Goal: Navigation & Orientation: Find specific page/section

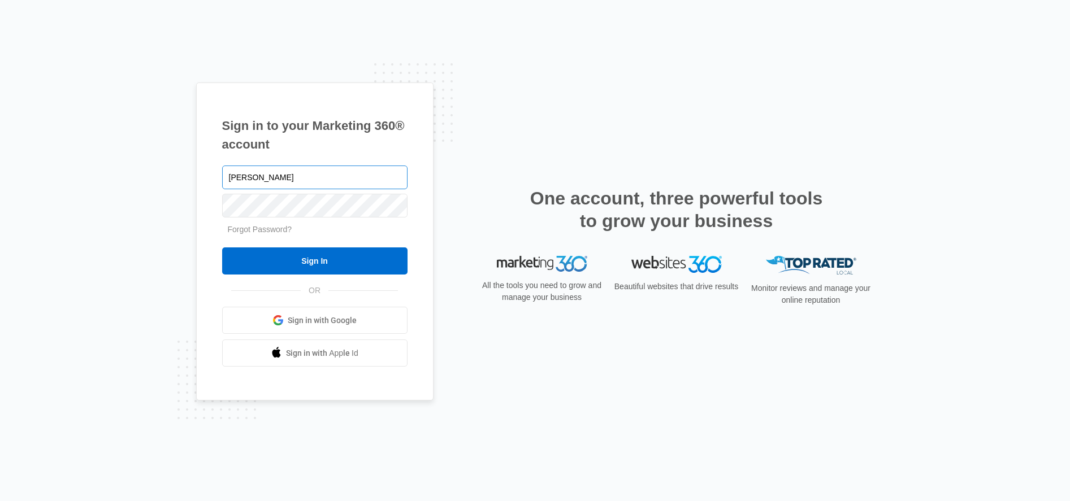
type input "[PERSON_NAME][EMAIL_ADDRESS][DOMAIN_NAME]"
drag, startPoint x: 298, startPoint y: 263, endPoint x: 207, endPoint y: 254, distance: 91.5
click at [298, 263] on input "Sign In" at bounding box center [314, 260] width 185 height 27
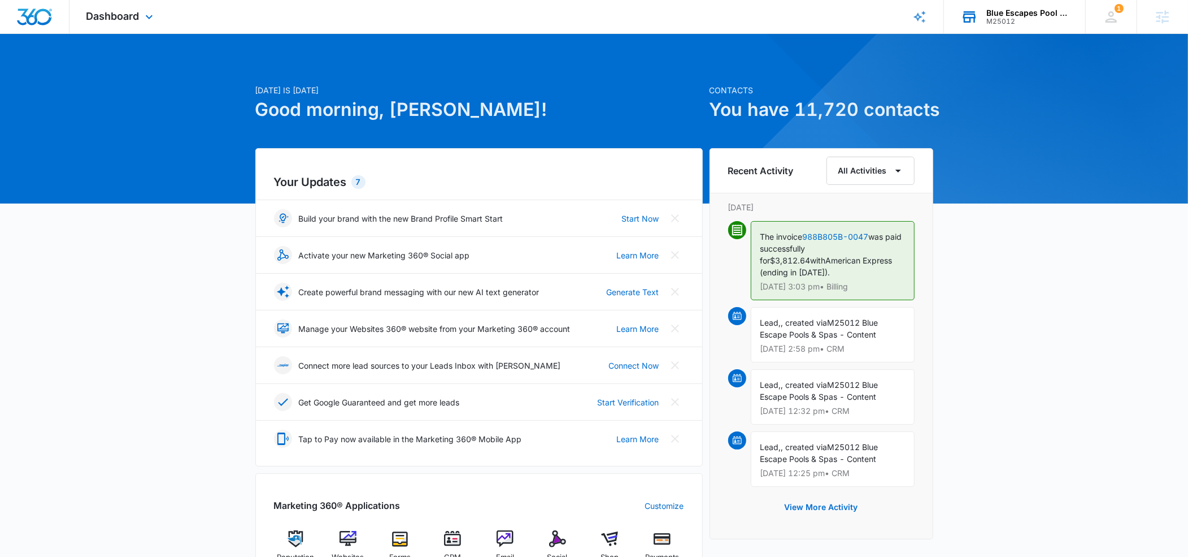
click at [1006, 13] on div "Blue Escapes Pool And Spa" at bounding box center [1028, 12] width 82 height 9
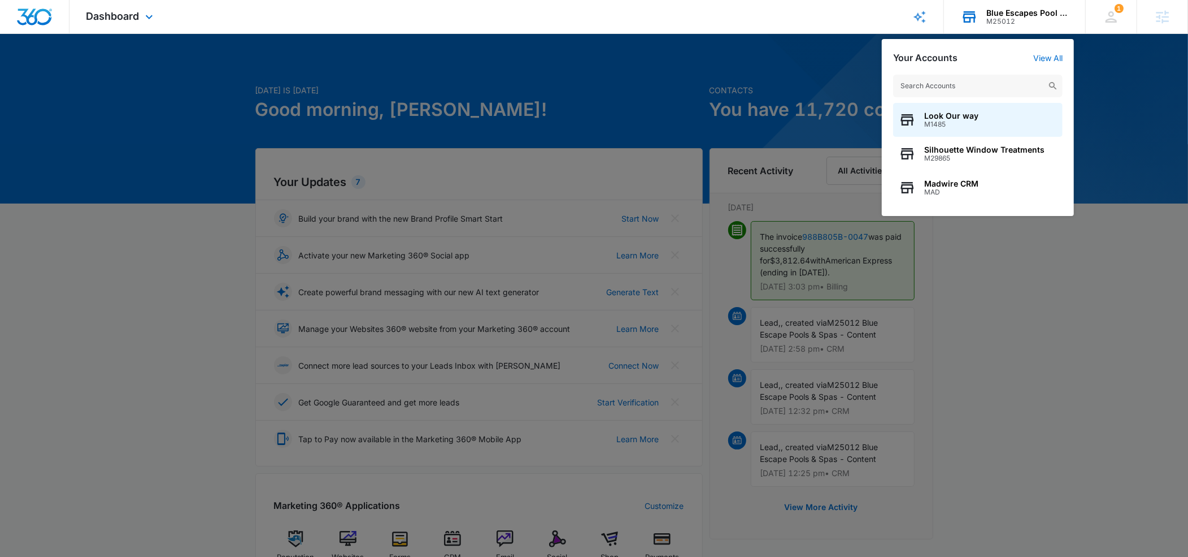
click at [940, 84] on input "text" at bounding box center [978, 86] width 170 height 23
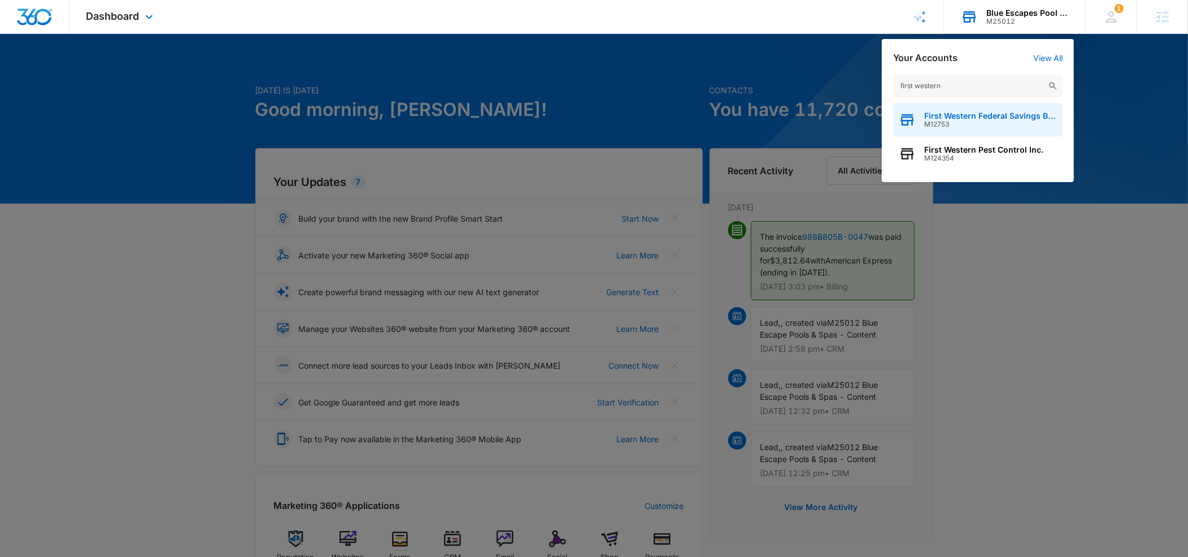
type input "first western"
click at [967, 117] on span "First Western Federal Savings Bank" at bounding box center [990, 115] width 133 height 9
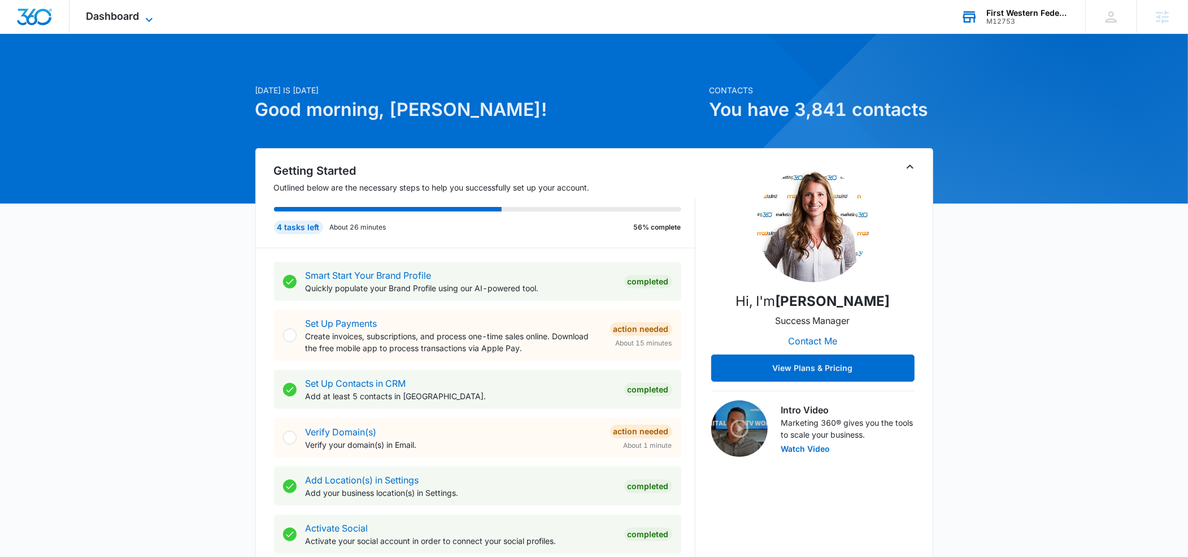
click at [152, 20] on icon at bounding box center [149, 20] width 14 height 14
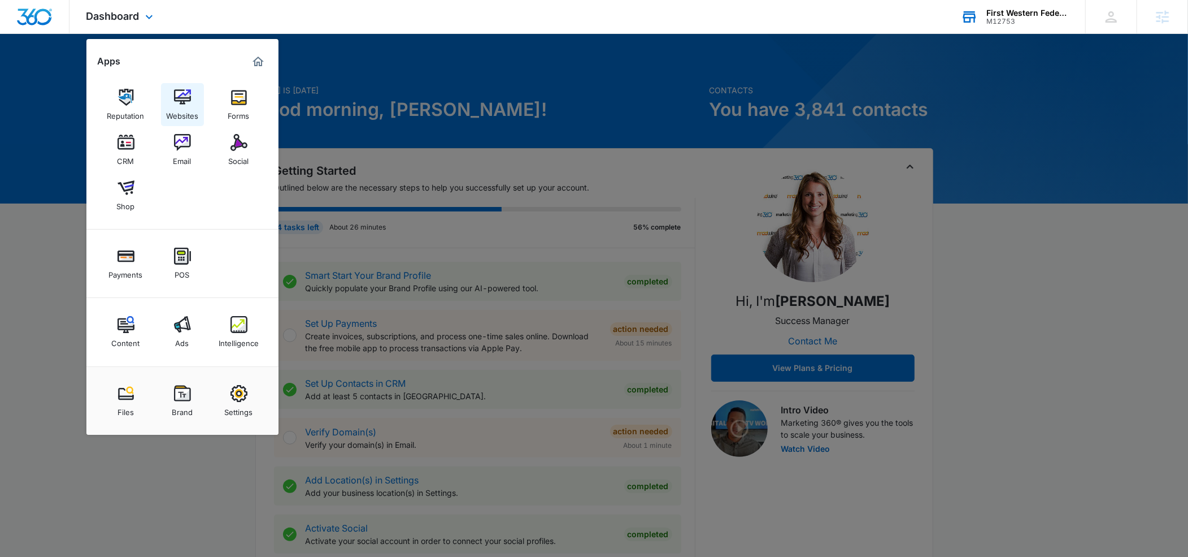
click at [181, 97] on img at bounding box center [182, 97] width 17 height 17
